Goal: Task Accomplishment & Management: Complete application form

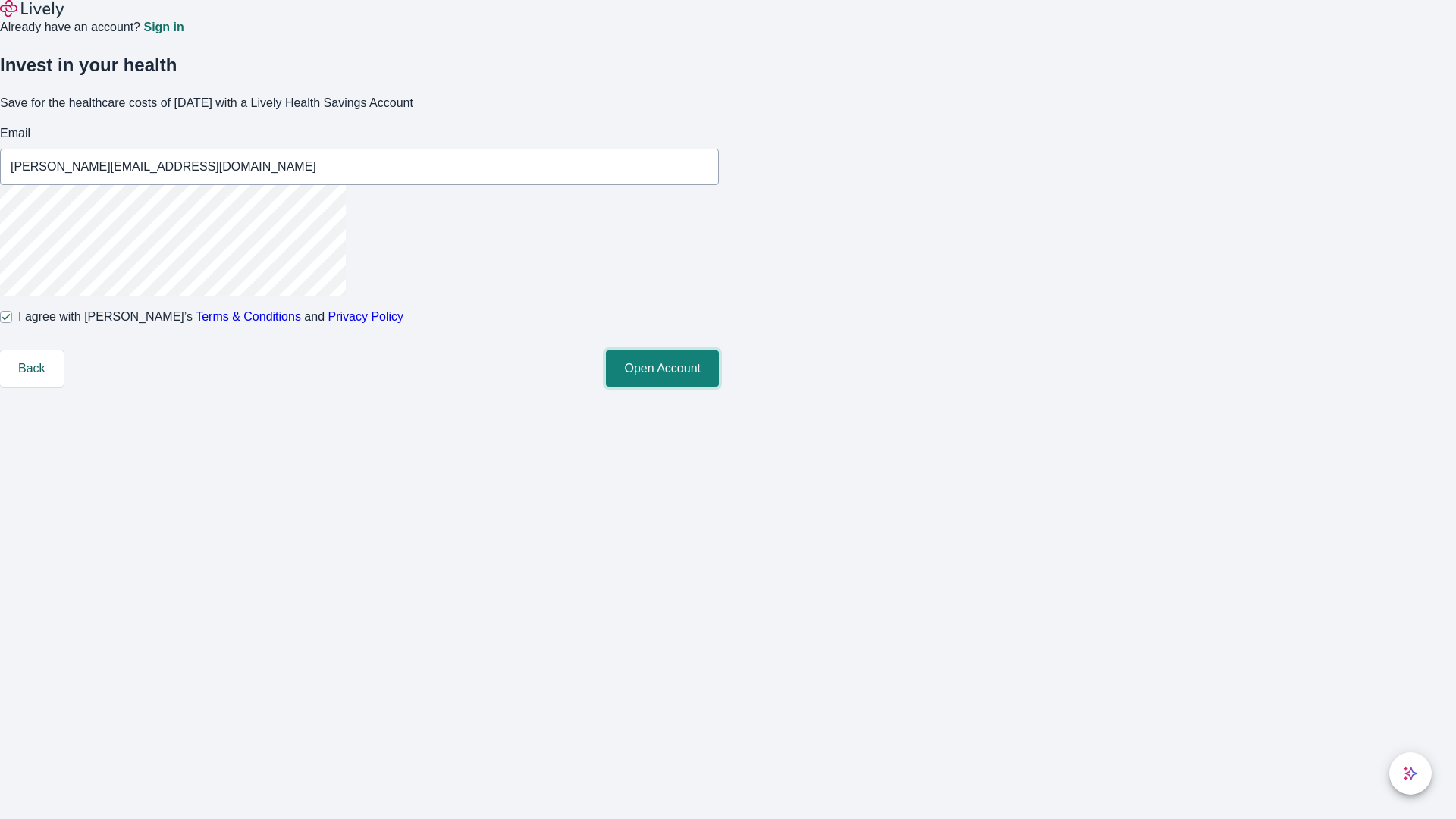
click at [719, 387] on button "Open Account" at bounding box center [662, 368] width 113 height 36
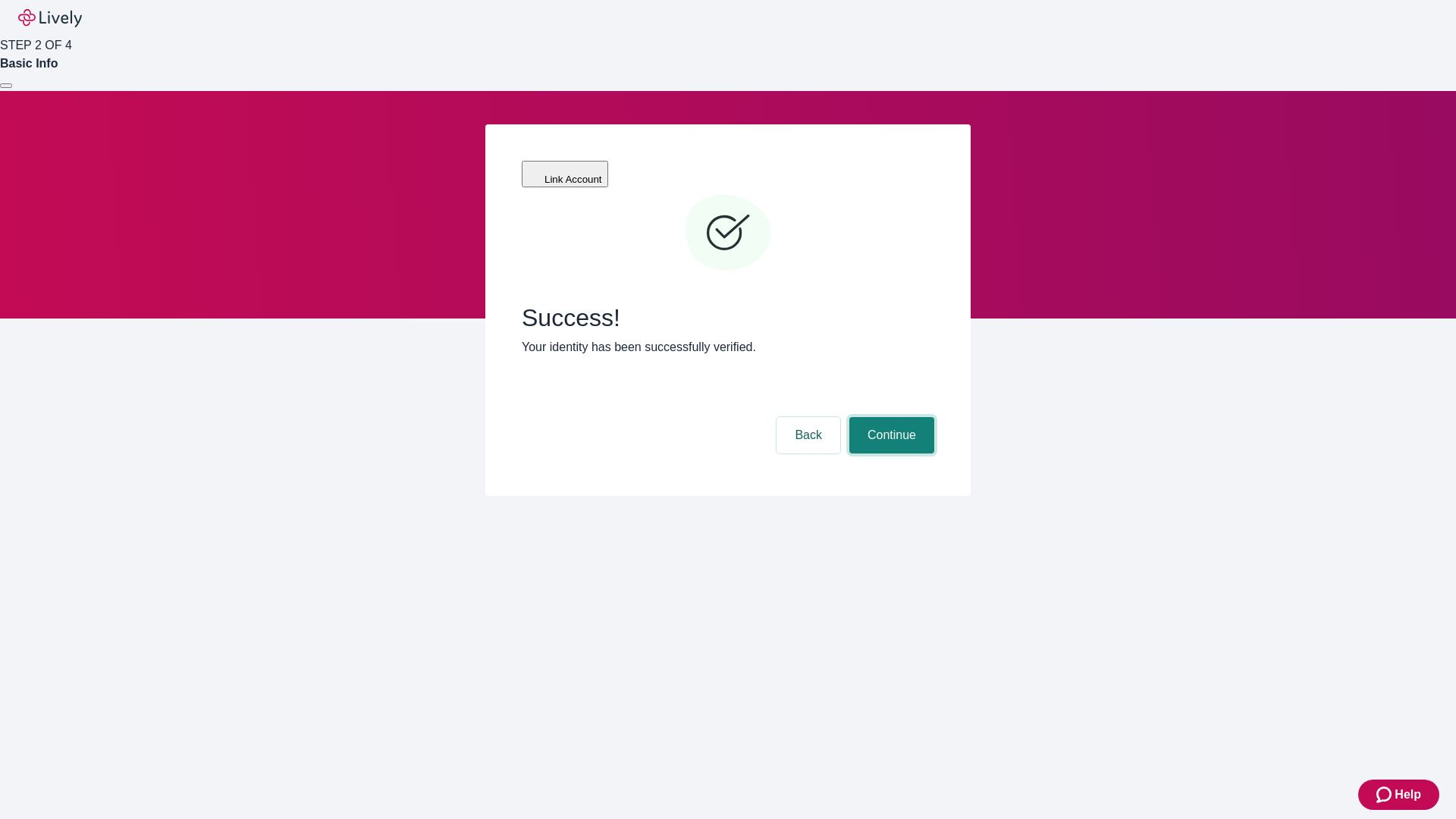
click at [889, 417] on button "Continue" at bounding box center [891, 435] width 85 height 36
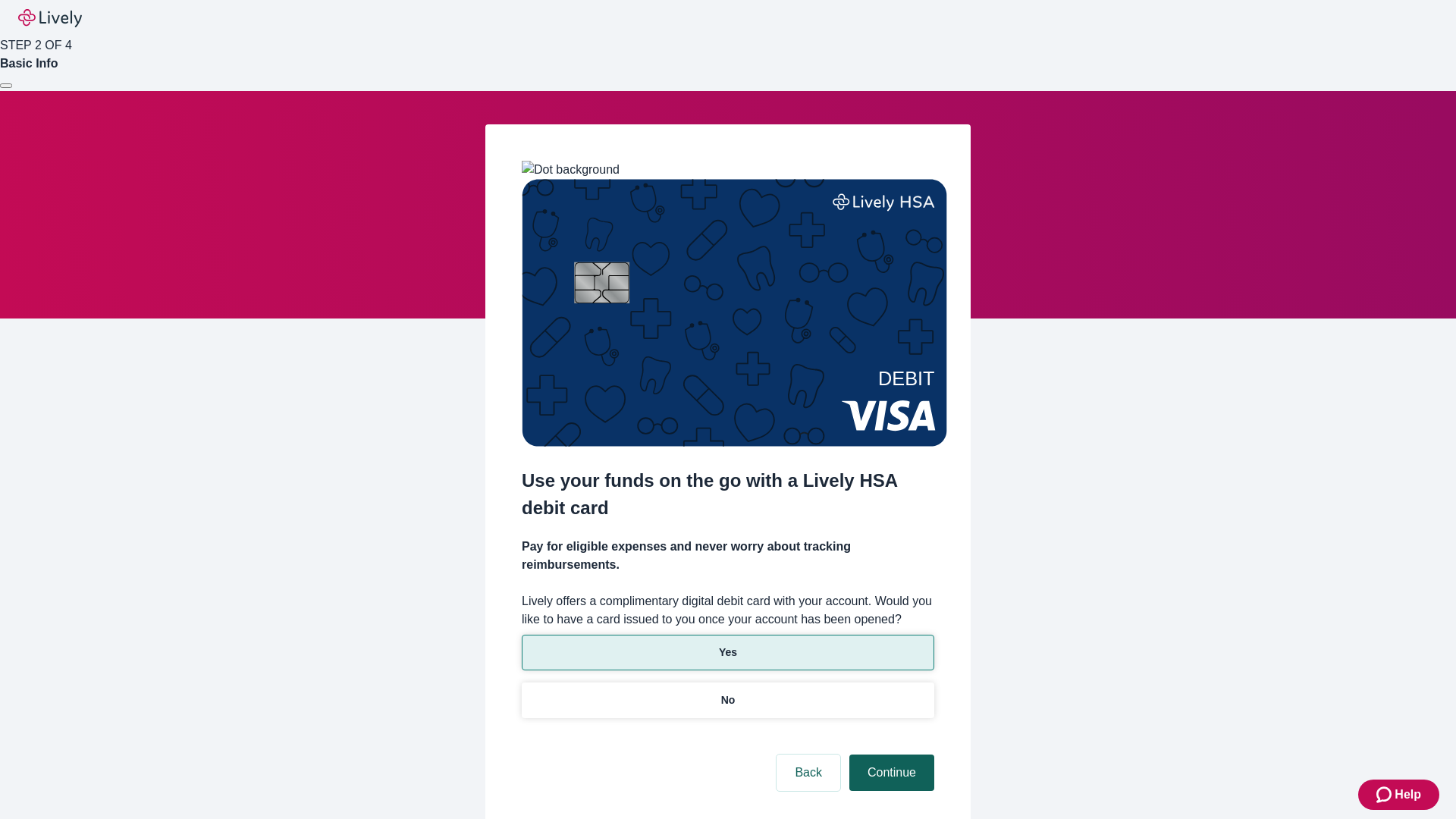
click at [728, 644] on p "Yes" at bounding box center [728, 652] width 18 height 16
click at [889, 754] on button "Continue" at bounding box center [891, 772] width 85 height 36
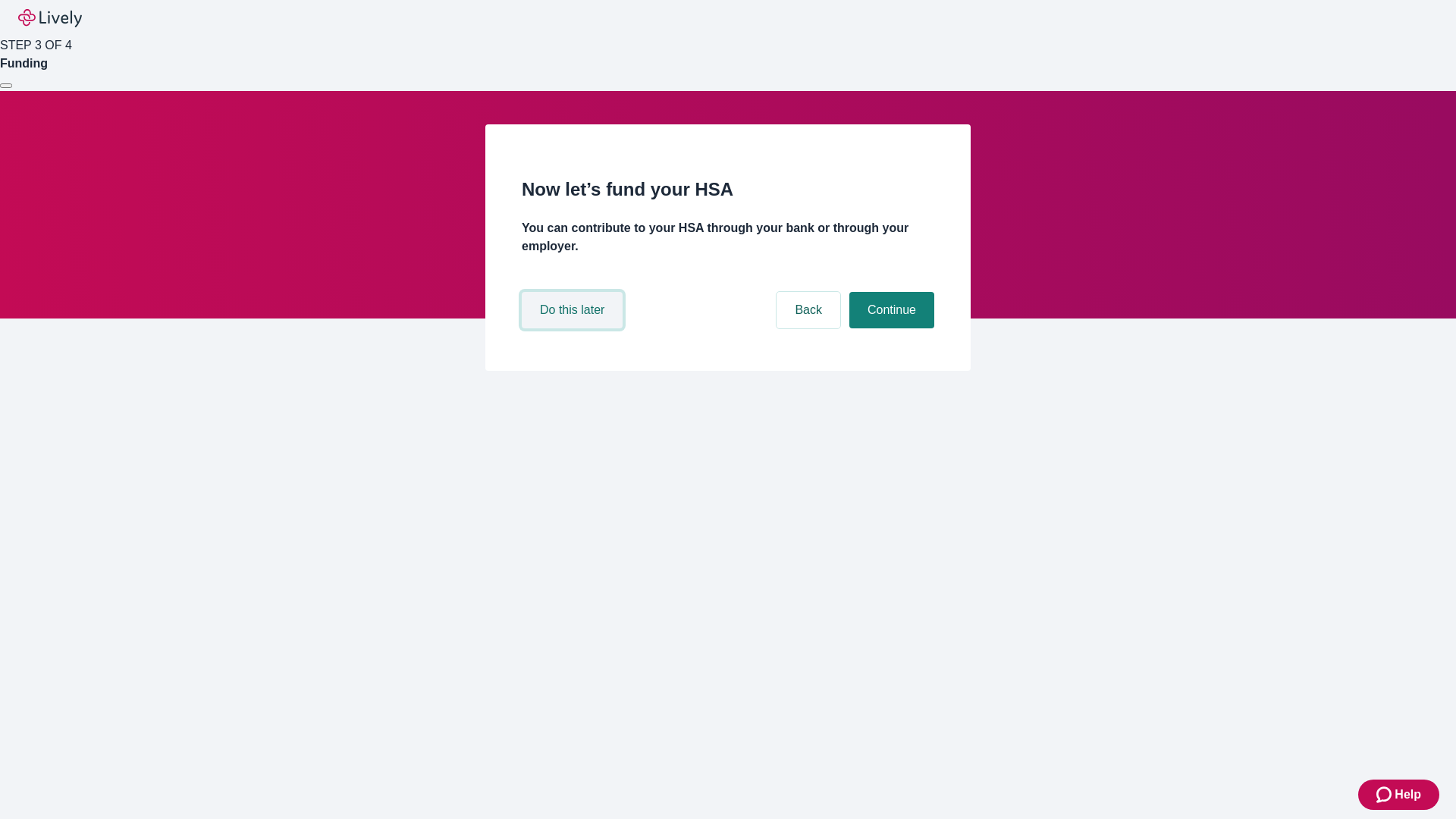
click at [574, 328] on button "Do this later" at bounding box center [571, 310] width 101 height 36
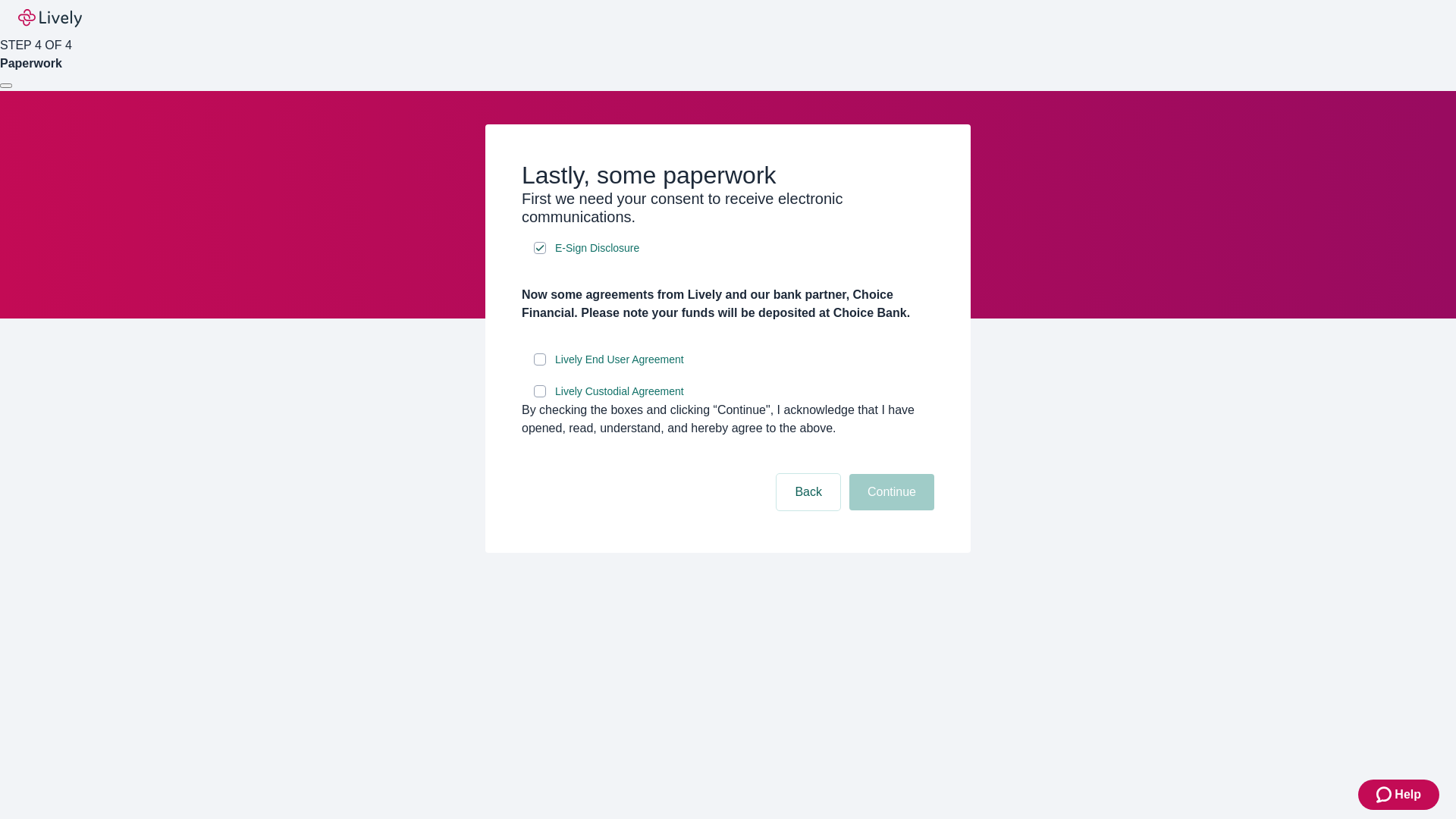
click at [540, 365] on input "Lively End User Agreement" at bounding box center [540, 359] width 12 height 12
checkbox input "true"
click at [540, 397] on input "Lively Custodial Agreement" at bounding box center [540, 391] width 12 height 12
checkbox input "true"
click at [889, 510] on button "Continue" at bounding box center [891, 492] width 85 height 36
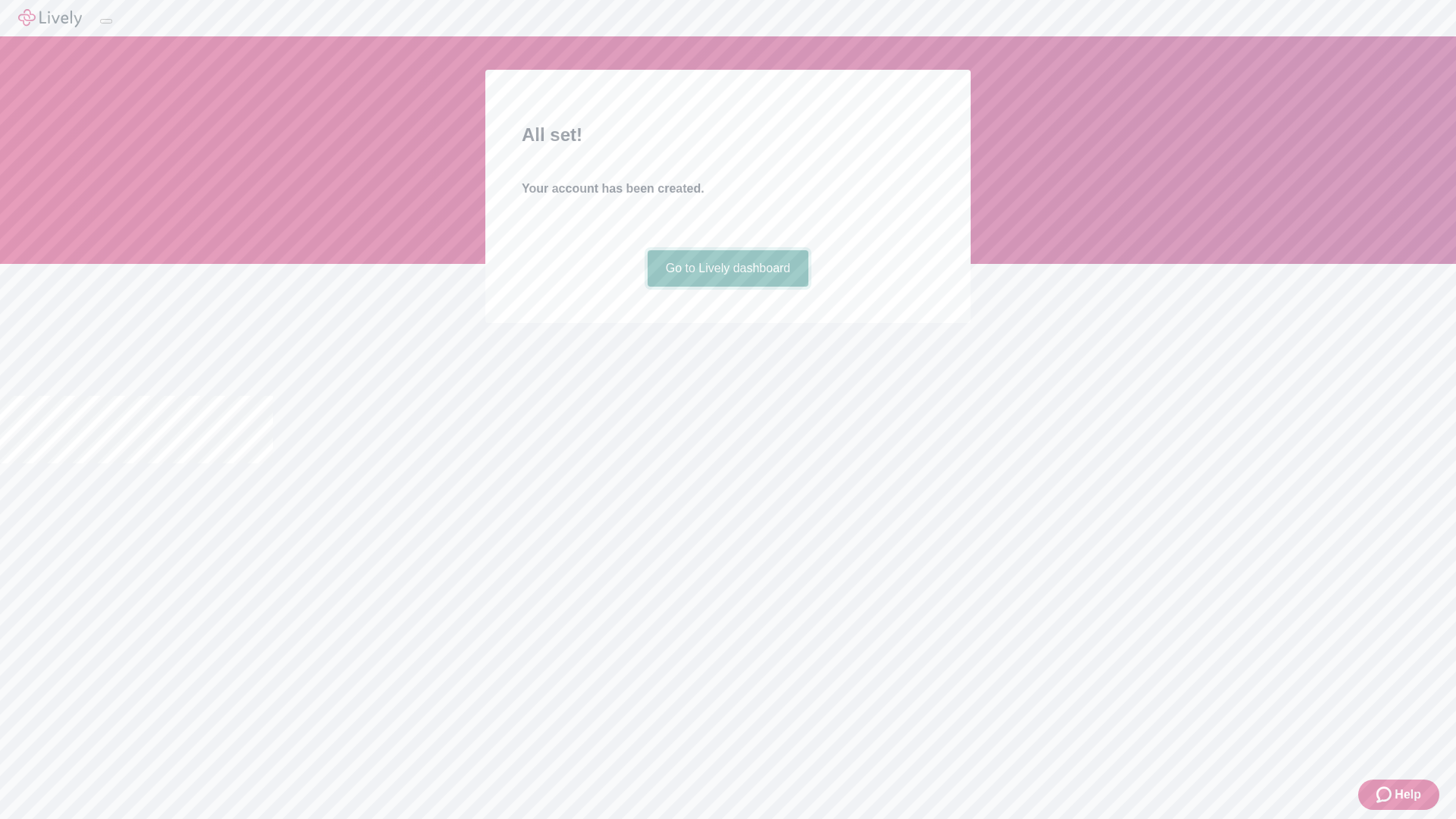
click at [728, 287] on link "Go to Lively dashboard" at bounding box center [728, 268] width 162 height 36
